Goal: Transaction & Acquisition: Purchase product/service

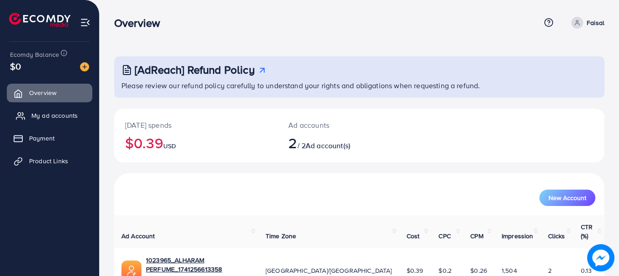
click at [56, 114] on span "My ad accounts" at bounding box center [54, 115] width 46 height 9
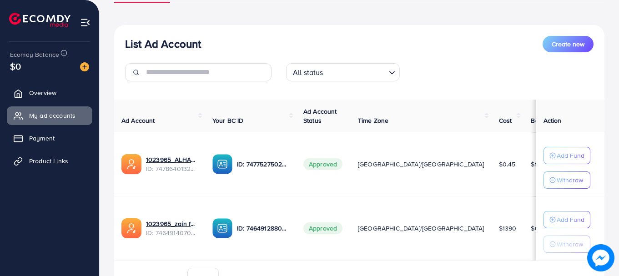
scroll to position [134, 0]
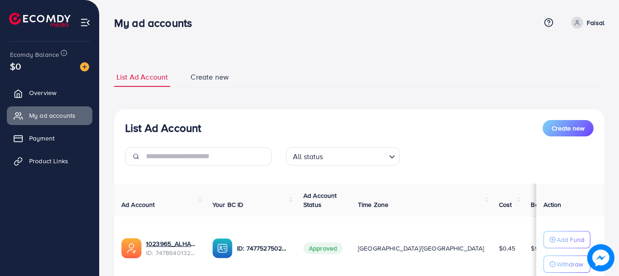
click at [301, 64] on div "List Ad Account Create new List Ad Account Create new All status Loading... Ad …" at bounding box center [359, 226] width 491 height 340
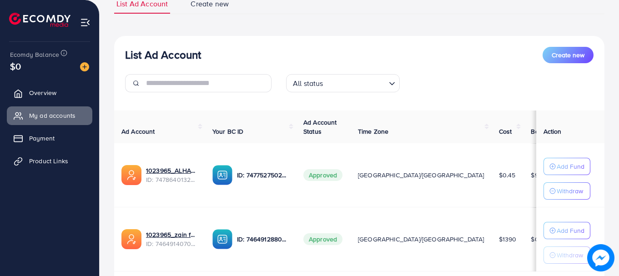
scroll to position [134, 0]
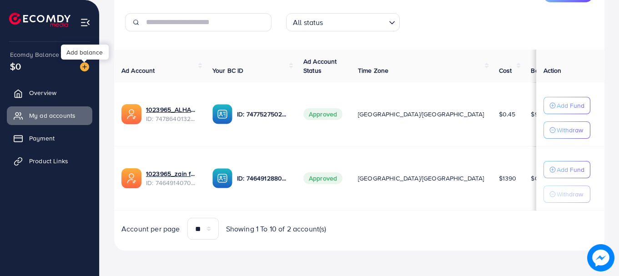
click at [84, 65] on img at bounding box center [84, 66] width 9 height 9
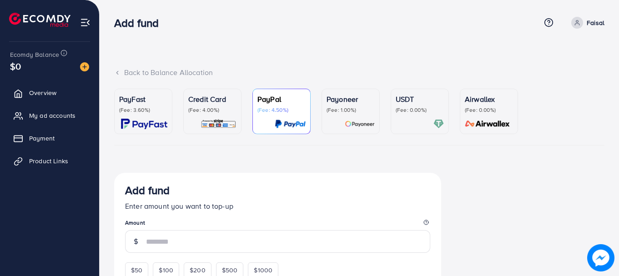
click at [130, 113] on p "(Fee: 3.60%)" at bounding box center [143, 110] width 48 height 7
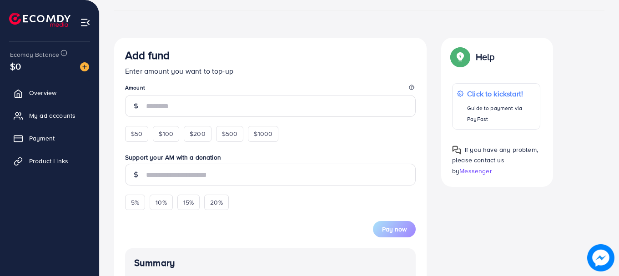
scroll to position [137, 0]
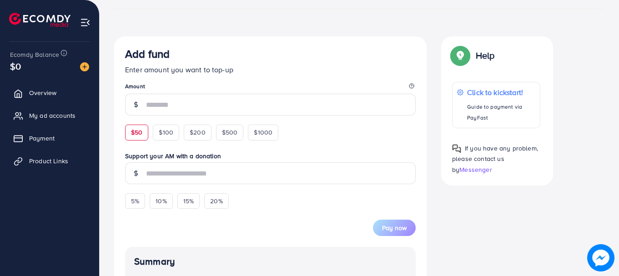
click at [132, 132] on span "$50" at bounding box center [136, 132] width 11 height 9
type input "**"
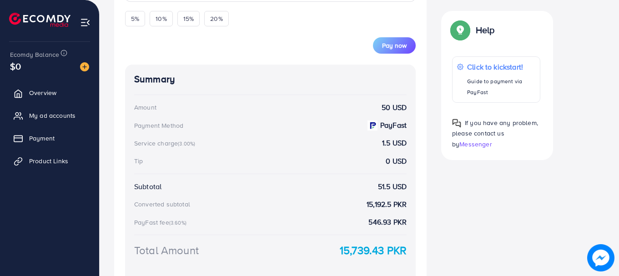
scroll to position [253, 0]
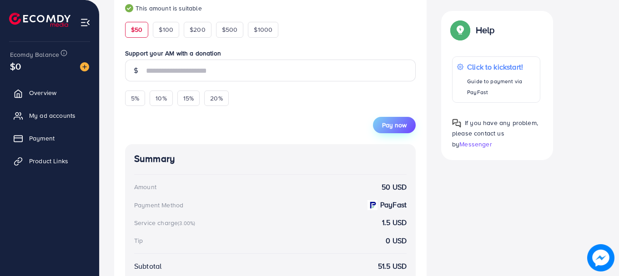
click at [386, 124] on span "Pay now" at bounding box center [394, 125] width 25 height 9
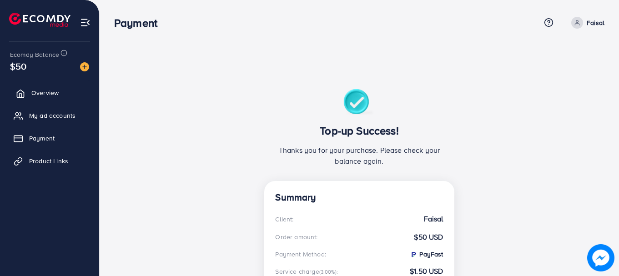
click at [49, 91] on span "Overview" at bounding box center [44, 92] width 27 height 9
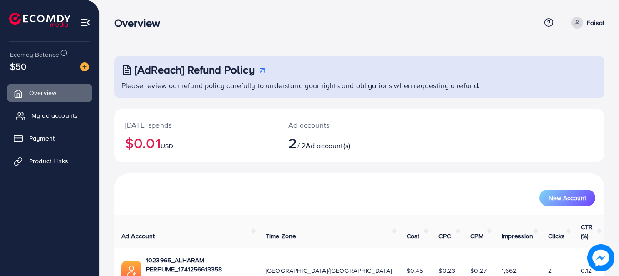
click at [63, 114] on span "My ad accounts" at bounding box center [54, 115] width 46 height 9
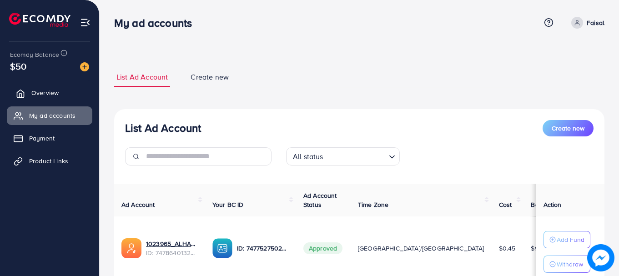
click at [58, 94] on span "Overview" at bounding box center [44, 92] width 27 height 9
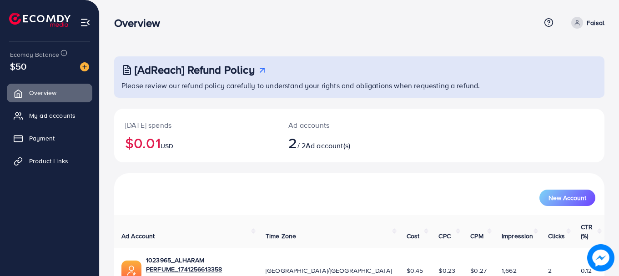
scroll to position [73, 0]
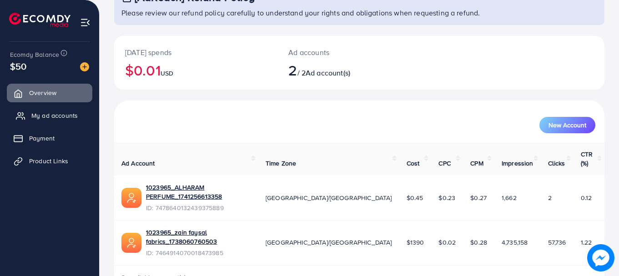
click at [60, 117] on span "My ad accounts" at bounding box center [54, 115] width 46 height 9
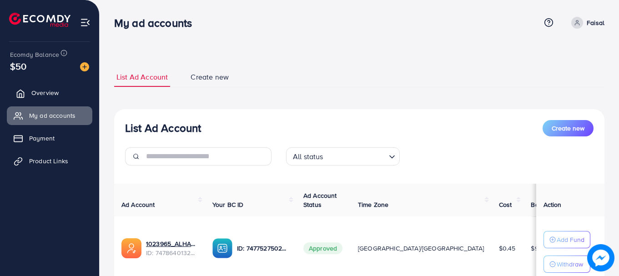
click at [52, 91] on span "Overview" at bounding box center [44, 92] width 27 height 9
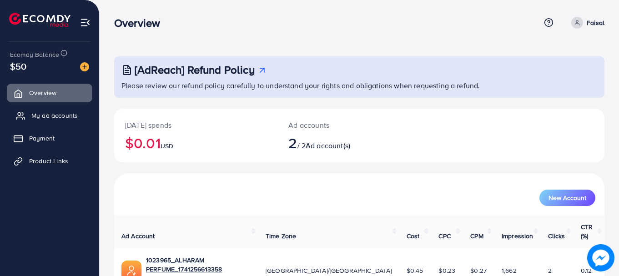
click at [63, 115] on span "My ad accounts" at bounding box center [54, 115] width 46 height 9
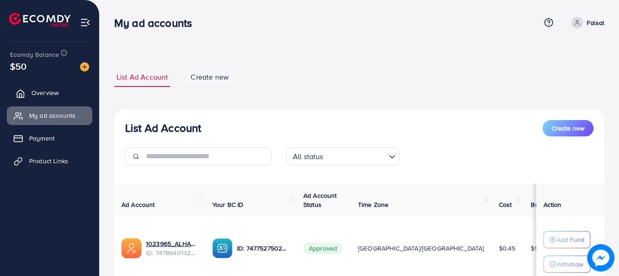
drag, startPoint x: 46, startPoint y: 91, endPoint x: 54, endPoint y: 96, distance: 9.0
click at [46, 91] on span "Overview" at bounding box center [44, 92] width 27 height 9
